Goal: Transaction & Acquisition: Purchase product/service

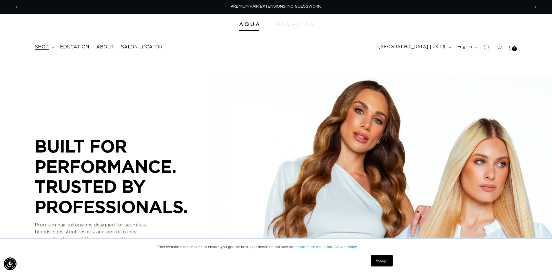
click at [47, 47] on span "shop" at bounding box center [42, 47] width 14 height 6
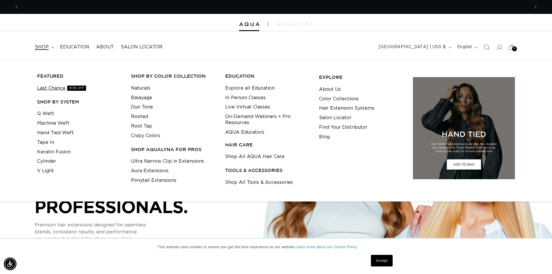
scroll to position [0, 511]
click at [58, 90] on link "Last Chance 30% OFF" at bounding box center [61, 89] width 49 height 10
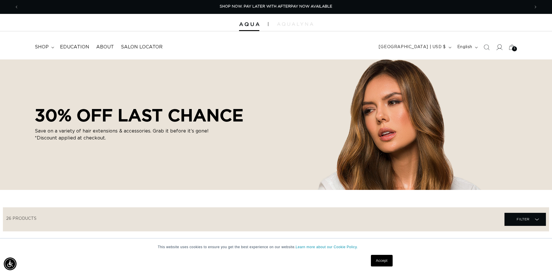
click at [503, 46] on span at bounding box center [499, 47] width 13 height 13
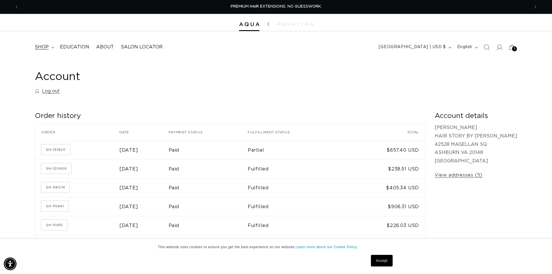
click at [38, 51] on summary "shop" at bounding box center [43, 47] width 25 height 13
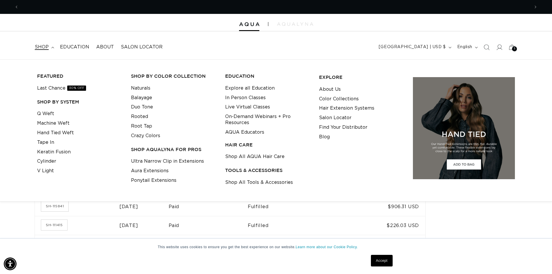
scroll to position [0, 511]
click at [261, 181] on link "Shop All Tools & Accessories" at bounding box center [259, 183] width 68 height 10
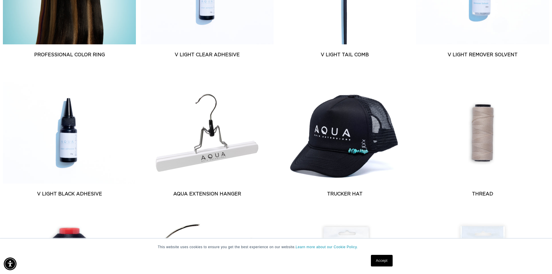
scroll to position [348, 0]
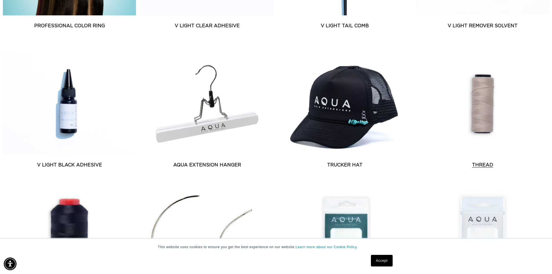
click at [479, 162] on link "Thread" at bounding box center [482, 165] width 133 height 7
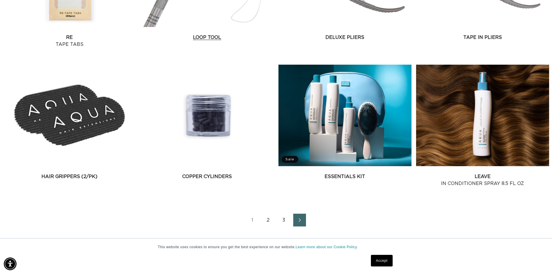
scroll to position [0, 1022]
click at [267, 219] on link "2" at bounding box center [268, 220] width 13 height 13
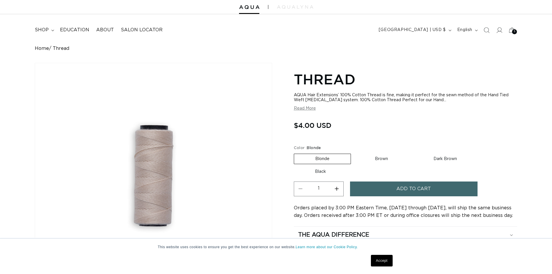
scroll to position [58, 0]
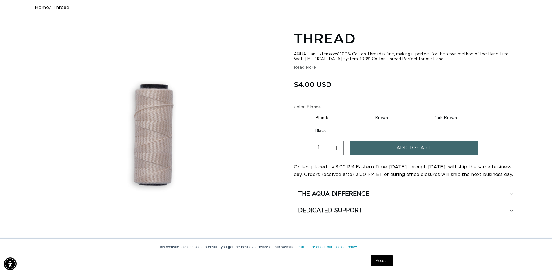
click at [334, 147] on button "Increase quantity for Thread" at bounding box center [337, 148] width 13 height 15
type input "3"
click at [371, 148] on button "Add to cart" at bounding box center [414, 148] width 128 height 15
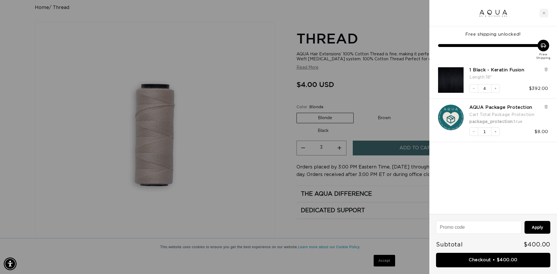
click at [384, 121] on div at bounding box center [278, 137] width 557 height 274
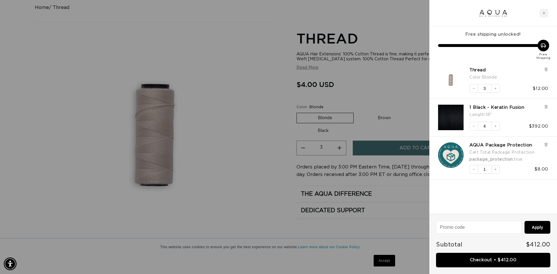
click at [385, 119] on div at bounding box center [278, 137] width 557 height 274
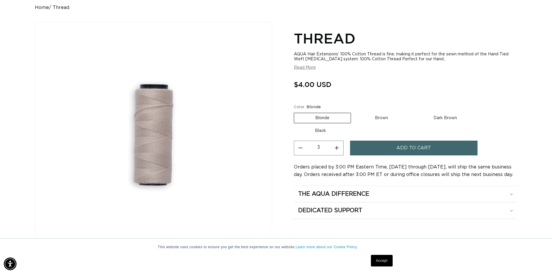
scroll to position [0, 511]
click at [385, 119] on label "Brown Variant sold out or unavailable" at bounding box center [381, 118] width 55 height 10
click at [354, 112] on input "Brown Variant sold out or unavailable" at bounding box center [354, 112] width 0 height 0
radio input "true"
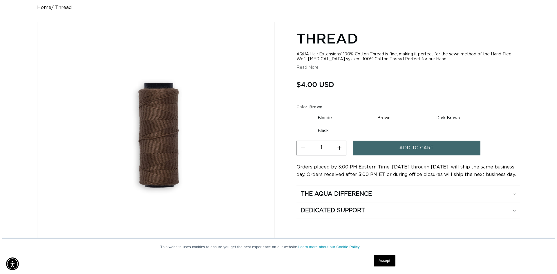
scroll to position [0, 1022]
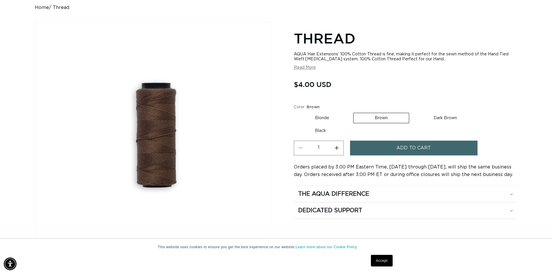
click at [342, 150] on button "Increase quantity for Thread" at bounding box center [337, 148] width 13 height 15
type input "3"
click at [370, 149] on button "Add to cart" at bounding box center [414, 148] width 128 height 15
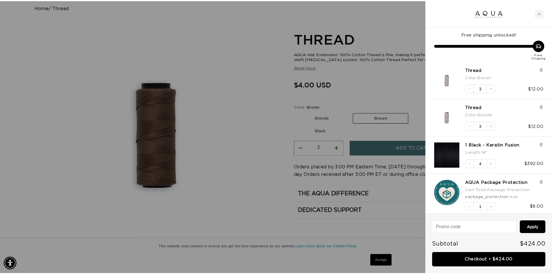
scroll to position [0, 0]
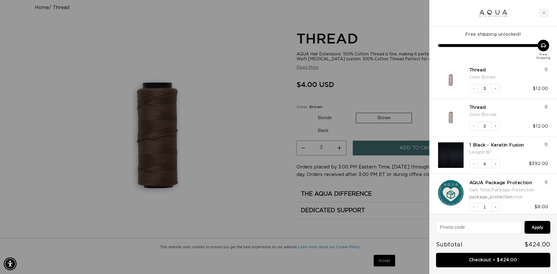
click at [410, 83] on div at bounding box center [278, 137] width 557 height 274
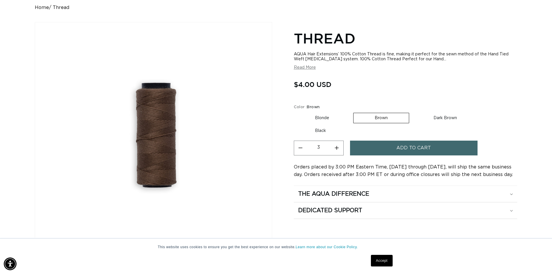
click at [438, 117] on label "Dark Brown Variant sold out or unavailable" at bounding box center [446, 118] width 66 height 10
click at [413, 112] on input "Dark Brown Variant sold out or unavailable" at bounding box center [412, 112] width 0 height 0
radio input "true"
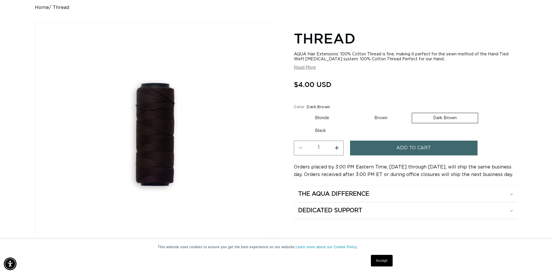
click at [337, 147] on button "Increase quantity for Thread" at bounding box center [337, 148] width 13 height 15
click at [305, 150] on button "Decrease quantity for Thread" at bounding box center [300, 148] width 13 height 15
type input "3"
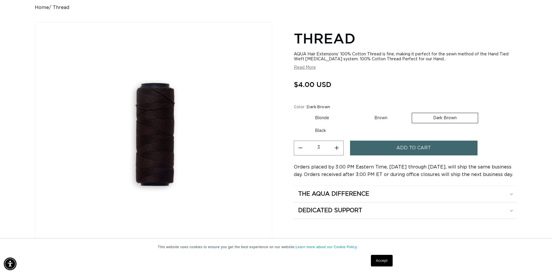
click at [377, 151] on button "Add to cart" at bounding box center [414, 148] width 128 height 15
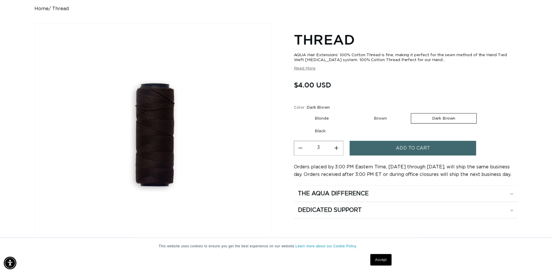
scroll to position [0, 516]
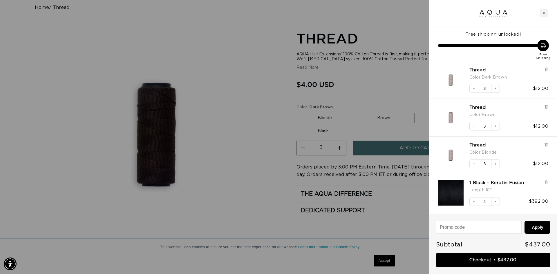
click at [390, 86] on div at bounding box center [278, 137] width 557 height 274
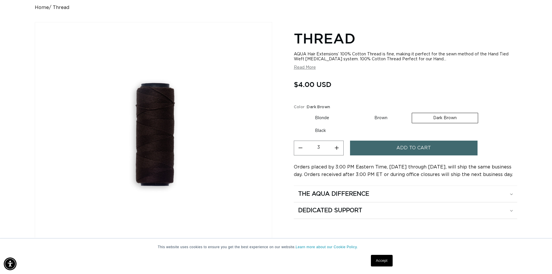
scroll to position [0, 1022]
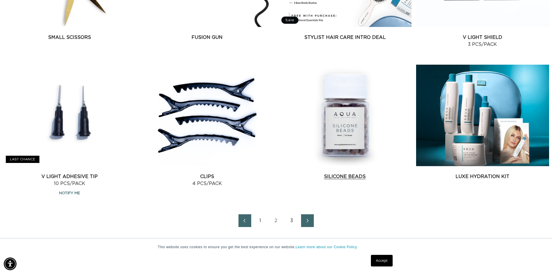
scroll to position [0, 1022]
click at [350, 173] on link "Silicone Beads" at bounding box center [345, 176] width 133 height 7
click at [307, 215] on link "Next page" at bounding box center [307, 220] width 13 height 13
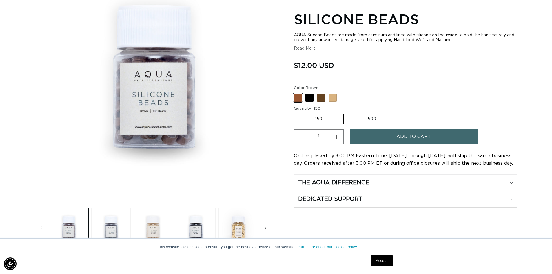
scroll to position [0, 1022]
click at [309, 46] on div "AQUA Silicone Beads are made from aluminum and lined with silicone on the insid…" at bounding box center [406, 42] width 224 height 18
click at [308, 50] on button "Read More" at bounding box center [305, 48] width 22 height 5
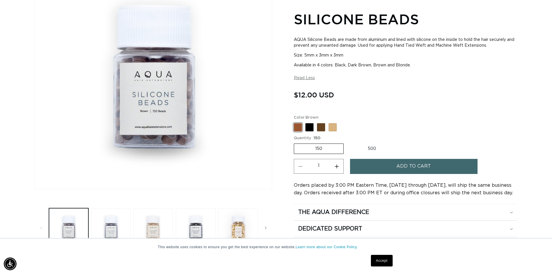
scroll to position [0, 0]
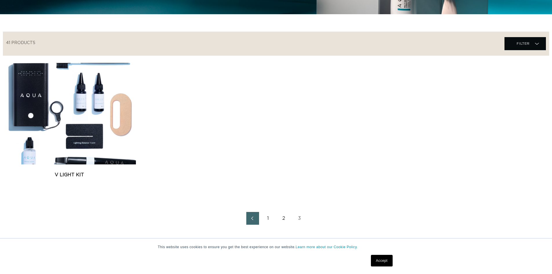
scroll to position [232, 0]
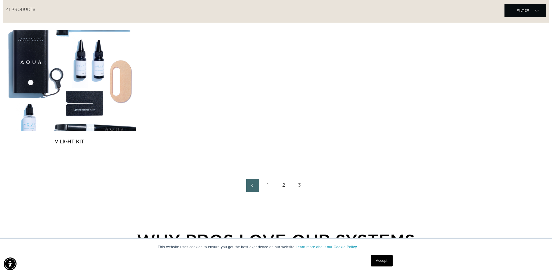
click at [288, 186] on link "2" at bounding box center [284, 185] width 13 height 13
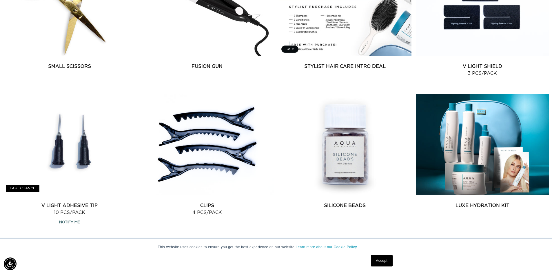
scroll to position [841, 0]
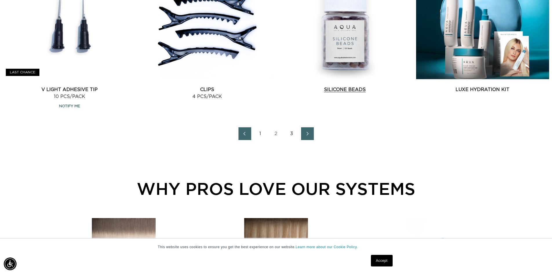
click at [340, 86] on link "Silicone Beads" at bounding box center [345, 89] width 133 height 7
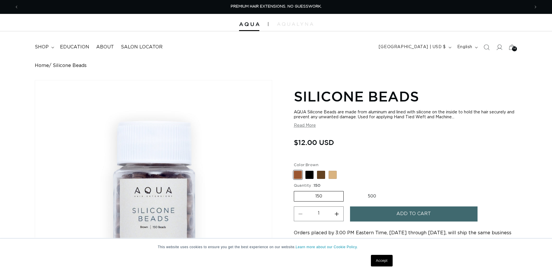
scroll to position [87, 0]
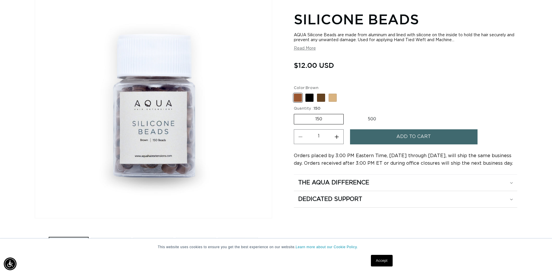
click at [371, 135] on button "Add to cart" at bounding box center [414, 136] width 128 height 15
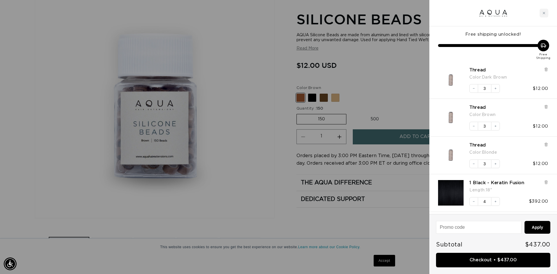
click at [352, 82] on div at bounding box center [278, 137] width 557 height 274
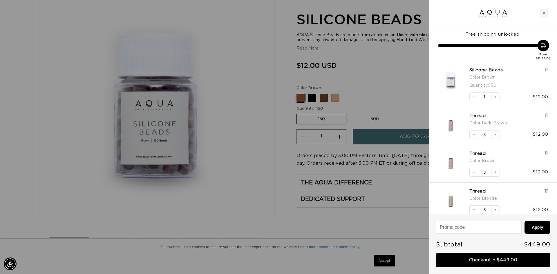
click at [310, 100] on div at bounding box center [278, 137] width 557 height 274
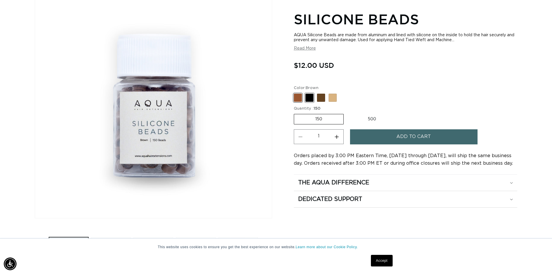
click at [312, 99] on span at bounding box center [310, 98] width 8 height 8
click at [296, 93] on input "Black Variant sold out or unavailable" at bounding box center [295, 92] width 0 height 0
radio input "true"
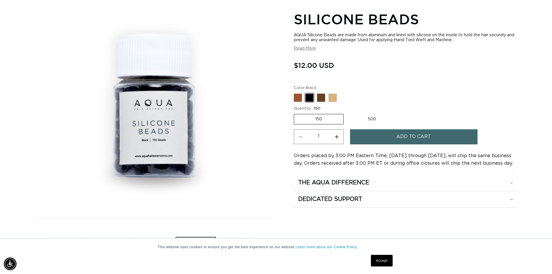
click at [384, 135] on button "Add to cart" at bounding box center [414, 136] width 128 height 15
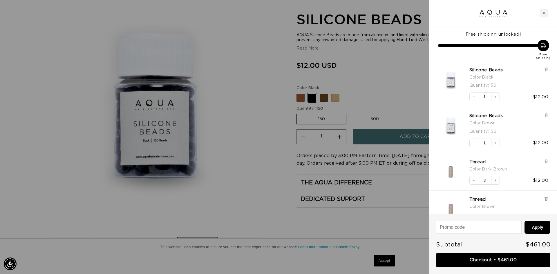
click at [366, 78] on div at bounding box center [278, 137] width 557 height 274
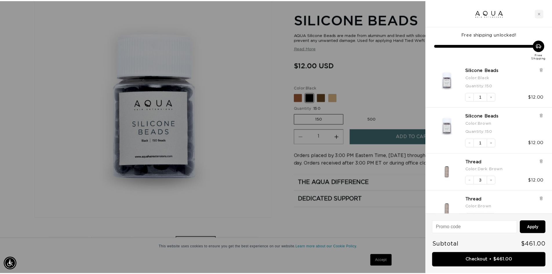
scroll to position [0, 0]
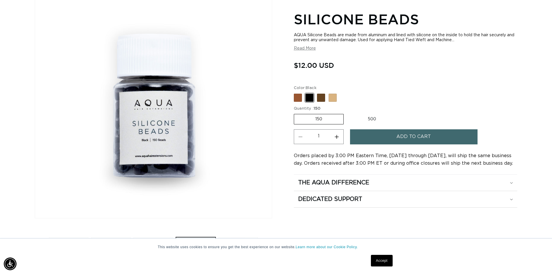
click at [369, 120] on label "500 Variant sold out or unavailable" at bounding box center [372, 119] width 51 height 10
click at [347, 113] on input "500 Variant sold out or unavailable" at bounding box center [347, 113] width 0 height 0
radio input "true"
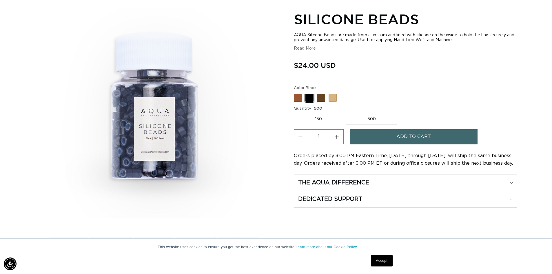
click at [376, 136] on button "Add to cart" at bounding box center [414, 136] width 128 height 15
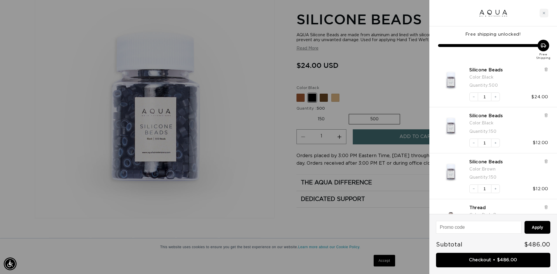
click at [389, 68] on div at bounding box center [278, 137] width 557 height 274
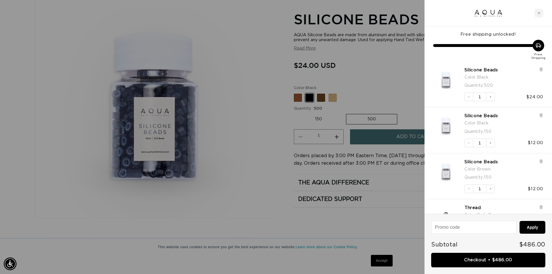
scroll to position [0, 511]
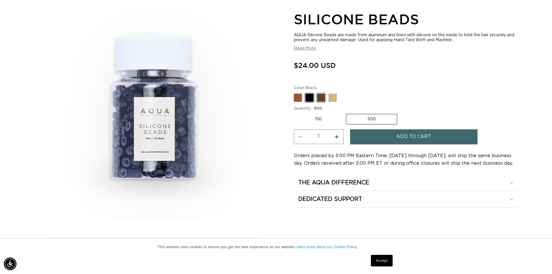
click at [322, 100] on span at bounding box center [321, 98] width 8 height 8
click at [296, 93] on input "Dark Brown Variant sold out or unavailable" at bounding box center [295, 92] width 0 height 0
radio input "true"
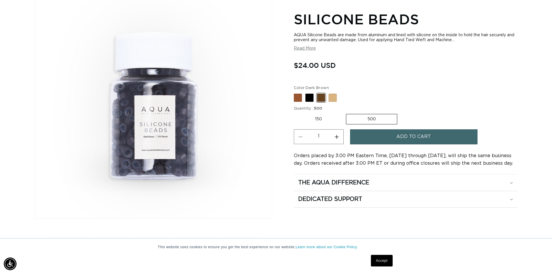
click at [385, 137] on button "Add to cart" at bounding box center [414, 136] width 128 height 15
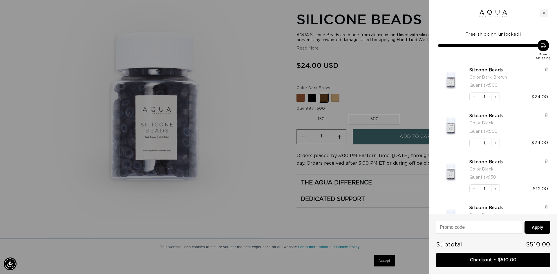
click at [389, 74] on div at bounding box center [278, 137] width 557 height 274
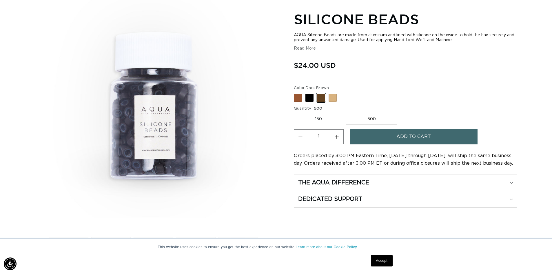
scroll to position [0, 1022]
click at [334, 100] on span at bounding box center [333, 98] width 8 height 8
click at [296, 93] on input "Blonde Variant sold out or unavailable" at bounding box center [295, 92] width 0 height 0
radio input "true"
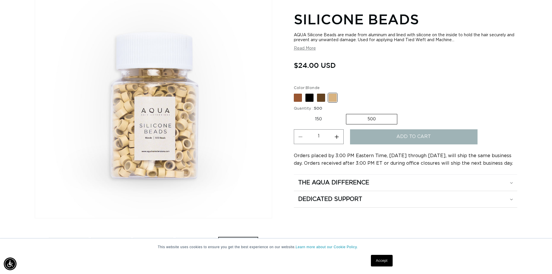
scroll to position [0, 0]
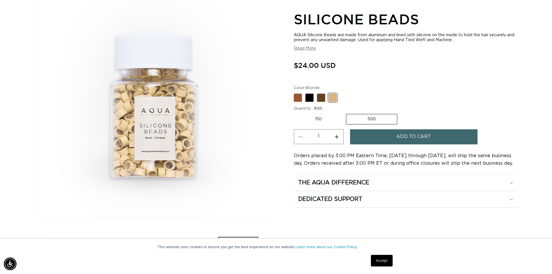
click at [315, 122] on label "150 Variant sold out or unavailable" at bounding box center [318, 119] width 49 height 10
click at [296, 113] on input "150 Variant sold out or unavailable" at bounding box center [295, 113] width 0 height 0
radio input "true"
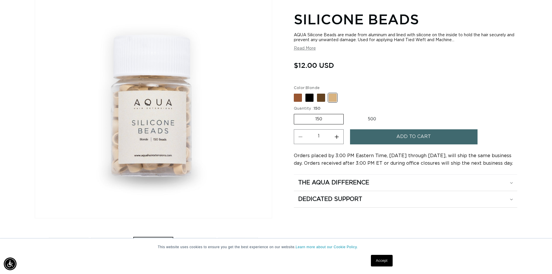
click at [368, 120] on label "500 Variant sold out or unavailable" at bounding box center [372, 119] width 51 height 10
click at [347, 113] on input "500 Variant sold out or unavailable" at bounding box center [347, 113] width 0 height 0
radio input "true"
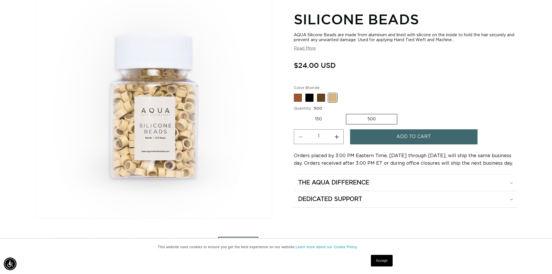
click at [390, 130] on button "Add to cart" at bounding box center [414, 136] width 128 height 15
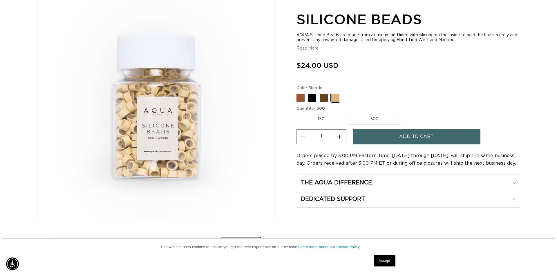
scroll to position [0, 516]
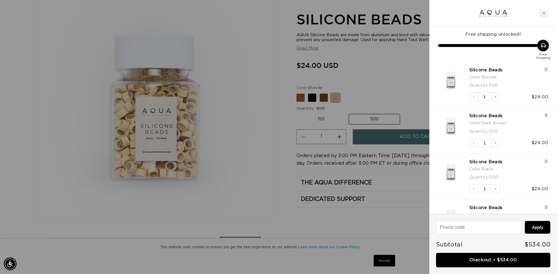
click at [360, 77] on div at bounding box center [278, 137] width 557 height 274
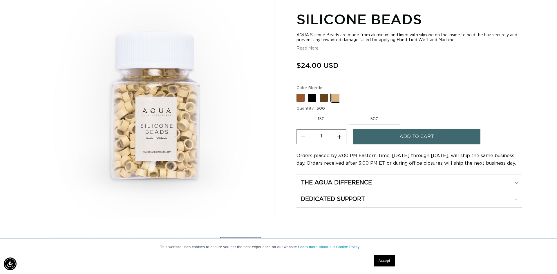
scroll to position [0, 1022]
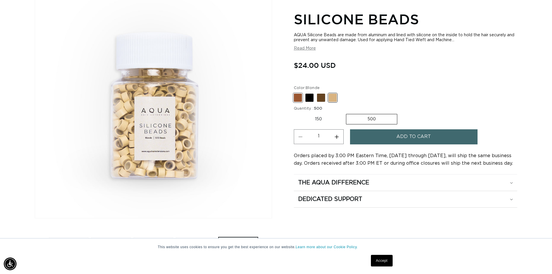
click at [298, 97] on span at bounding box center [298, 98] width 8 height 8
click at [296, 93] on input "Brown Variant sold out or unavailable" at bounding box center [295, 92] width 0 height 0
radio input "true"
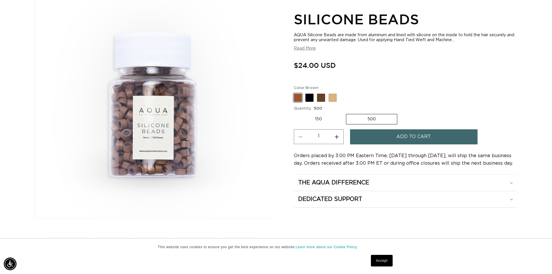
click at [388, 138] on button "Add to cart" at bounding box center [414, 136] width 128 height 15
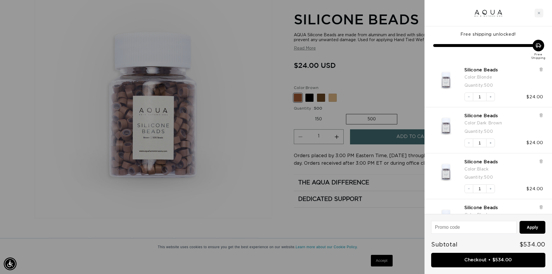
scroll to position [0, 1031]
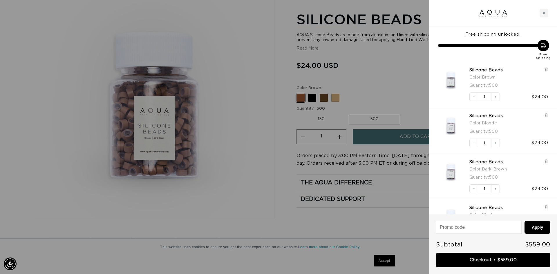
click at [400, 70] on div at bounding box center [278, 137] width 557 height 274
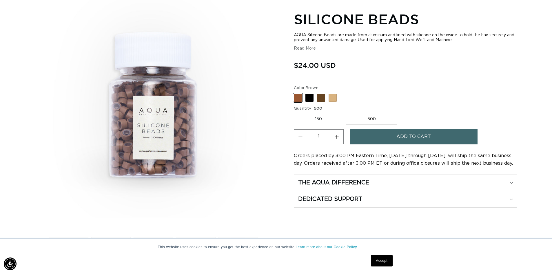
scroll to position [0, 0]
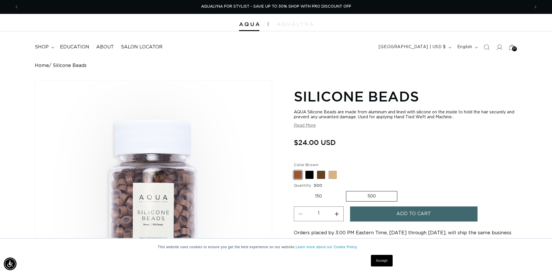
click at [517, 46] on icon at bounding box center [512, 47] width 13 height 13
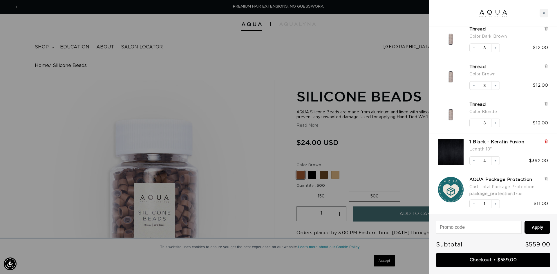
click at [547, 142] on icon at bounding box center [546, 141] width 4 height 4
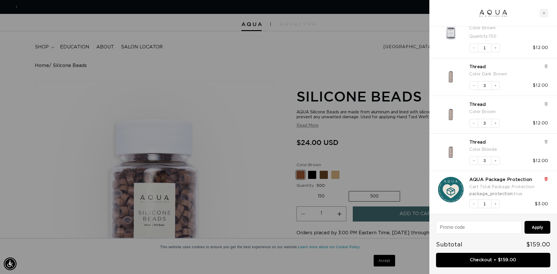
click at [546, 181] on icon at bounding box center [546, 179] width 2 height 3
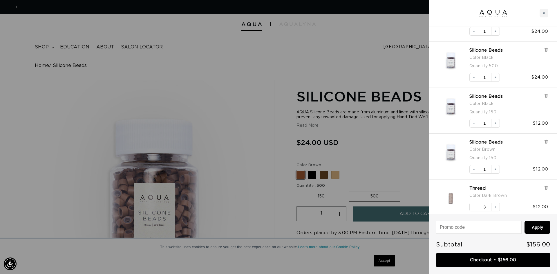
scroll to position [120, 0]
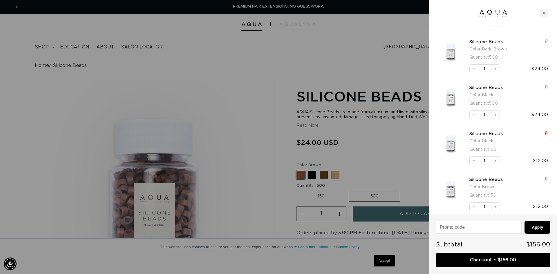
click at [546, 133] on icon at bounding box center [546, 133] width 2 height 3
click at [546, 135] on icon at bounding box center [546, 133] width 4 height 4
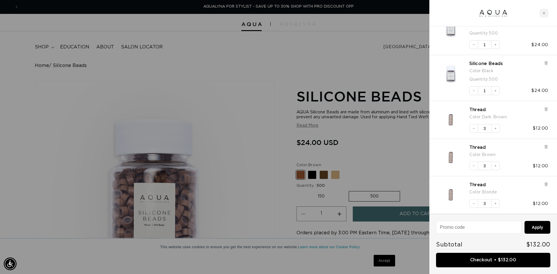
scroll to position [0, 0]
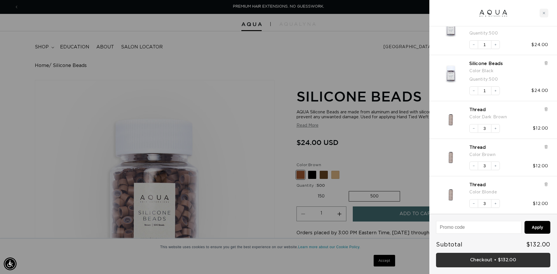
click at [489, 254] on link "Checkout • $132.00" at bounding box center [493, 260] width 114 height 15
